Goal: Check status: Check status

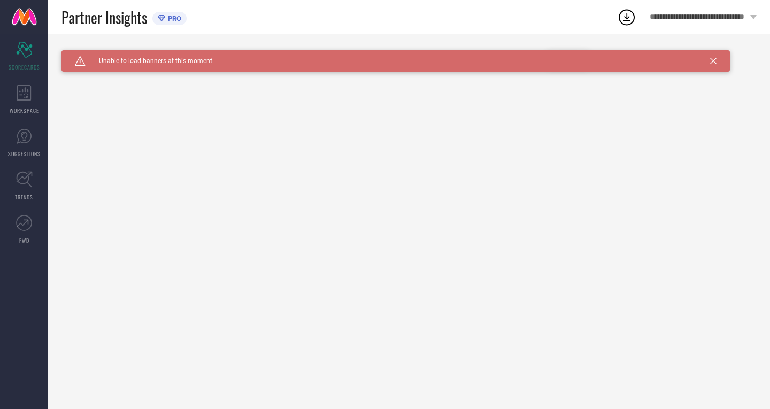
type input "All"
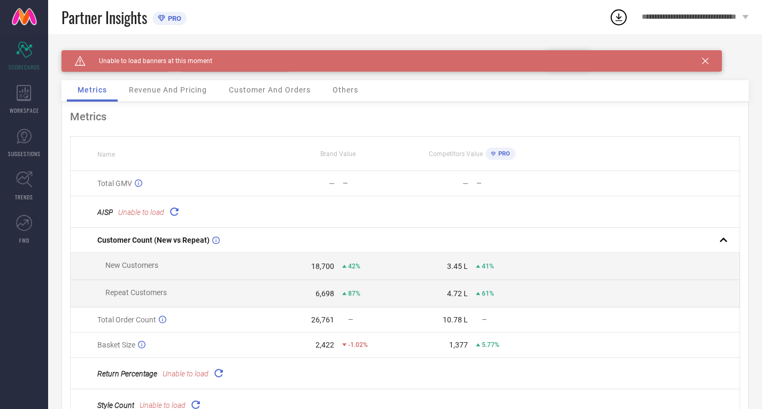
click at [174, 212] on icon at bounding box center [174, 211] width 12 height 12
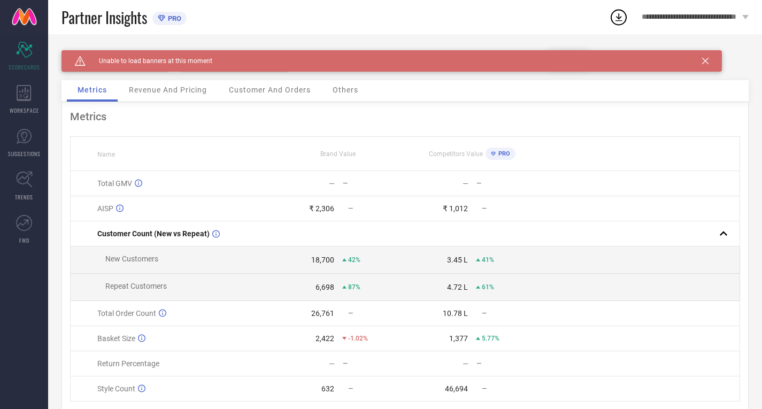
click at [706, 62] on icon at bounding box center [706, 61] width 6 height 6
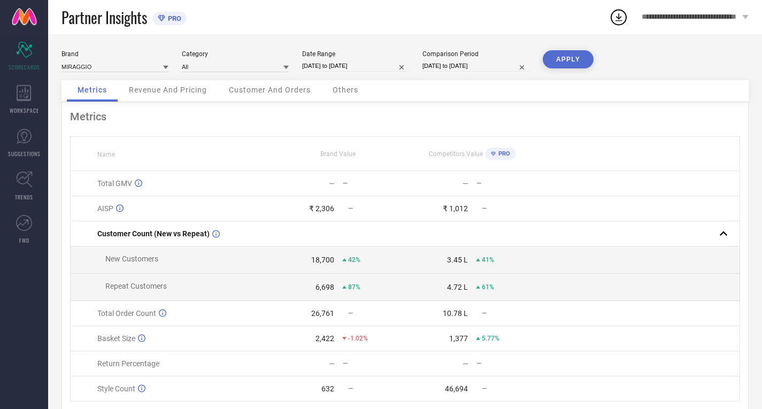
select select "8"
select select "2025"
select select "9"
select select "2025"
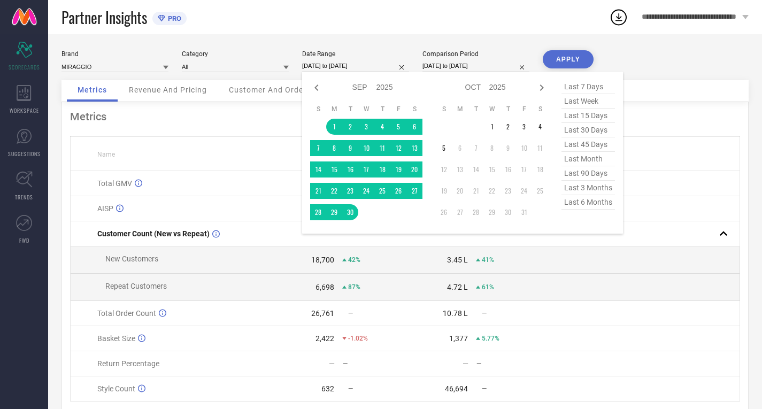
click at [359, 62] on input "[DATE] to [DATE]" at bounding box center [355, 65] width 107 height 11
click at [199, 151] on th "Name" at bounding box center [171, 154] width 201 height 34
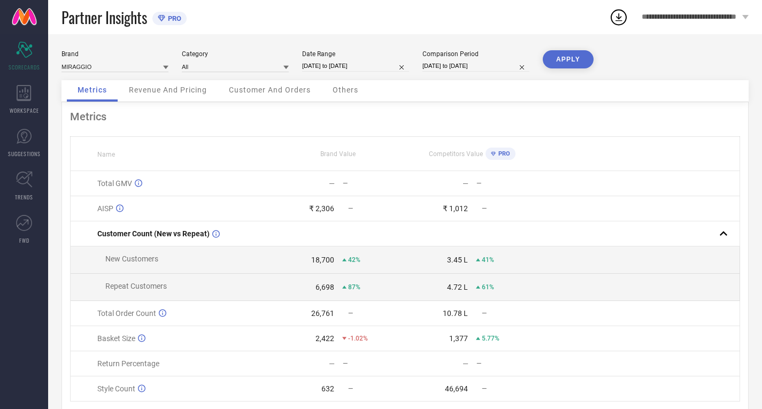
click at [166, 92] on span "Revenue And Pricing" at bounding box center [168, 90] width 78 height 9
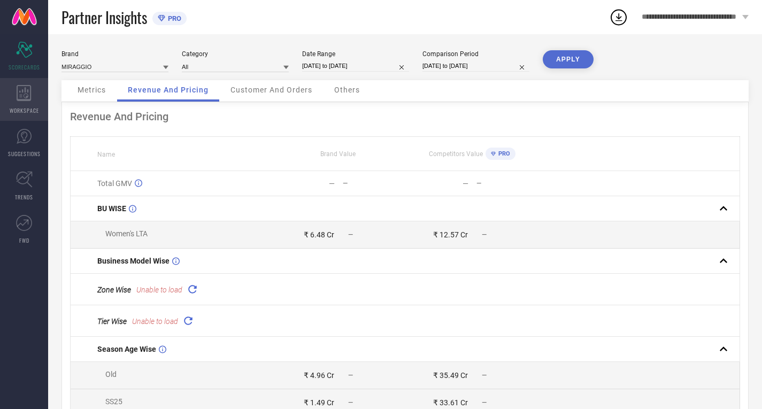
click at [32, 101] on div "WORKSPACE" at bounding box center [24, 99] width 48 height 43
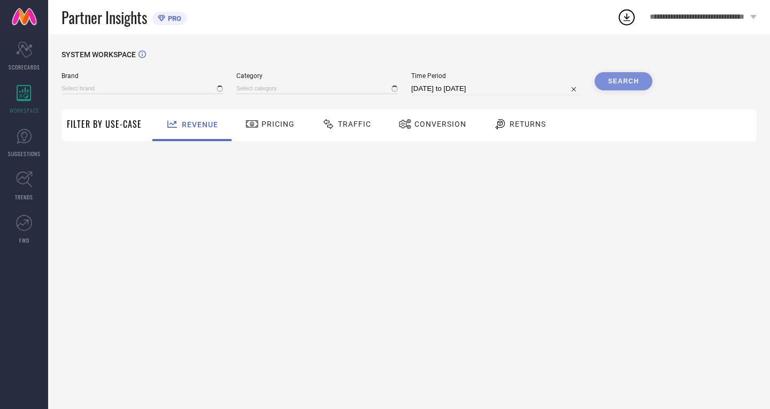
click at [358, 133] on div "Traffic" at bounding box center [346, 124] width 55 height 18
type input "MIRAGGIO"
type input "All"
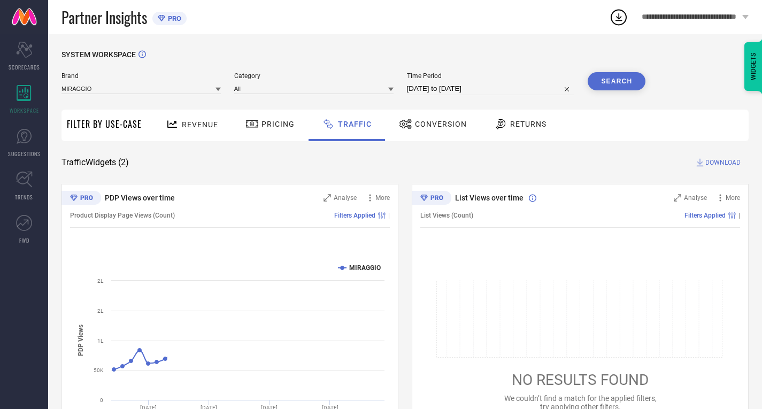
click at [457, 88] on input "[DATE] to [DATE]" at bounding box center [491, 88] width 168 height 13
select select "8"
select select "2025"
select select "9"
select select "2025"
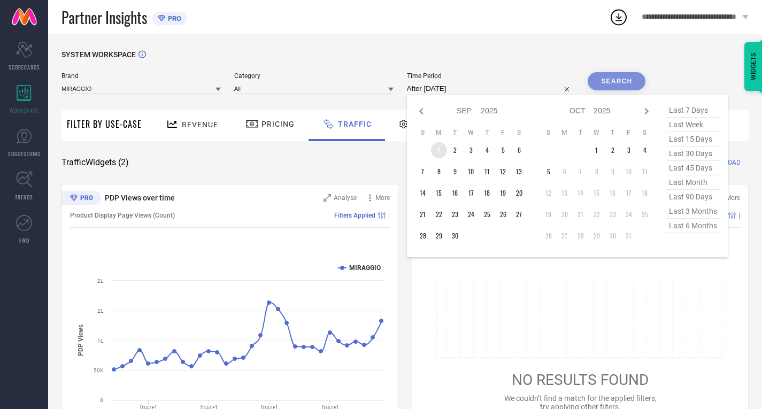
click at [434, 147] on td "1" at bounding box center [439, 150] width 16 height 16
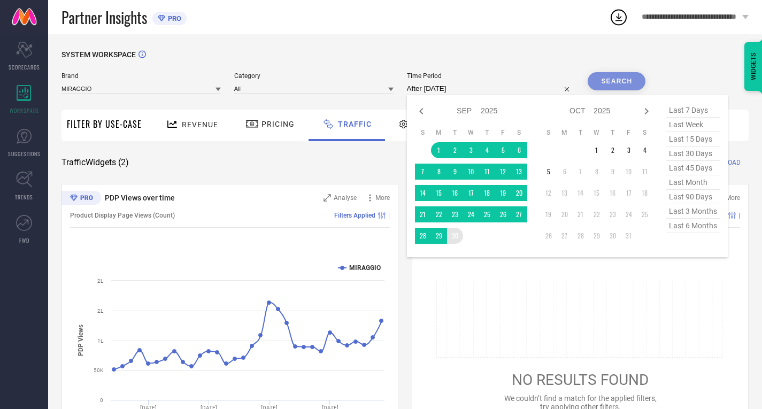
type input "[DATE] to [DATE]"
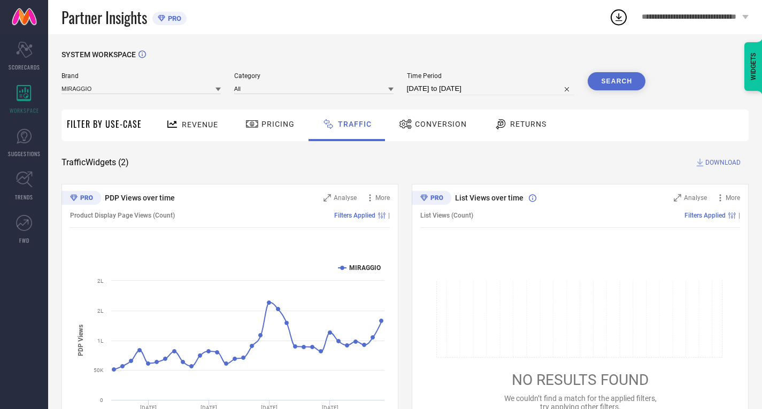
click at [625, 77] on button "Search" at bounding box center [617, 81] width 58 height 18
